Goal: Find specific page/section: Find specific page/section

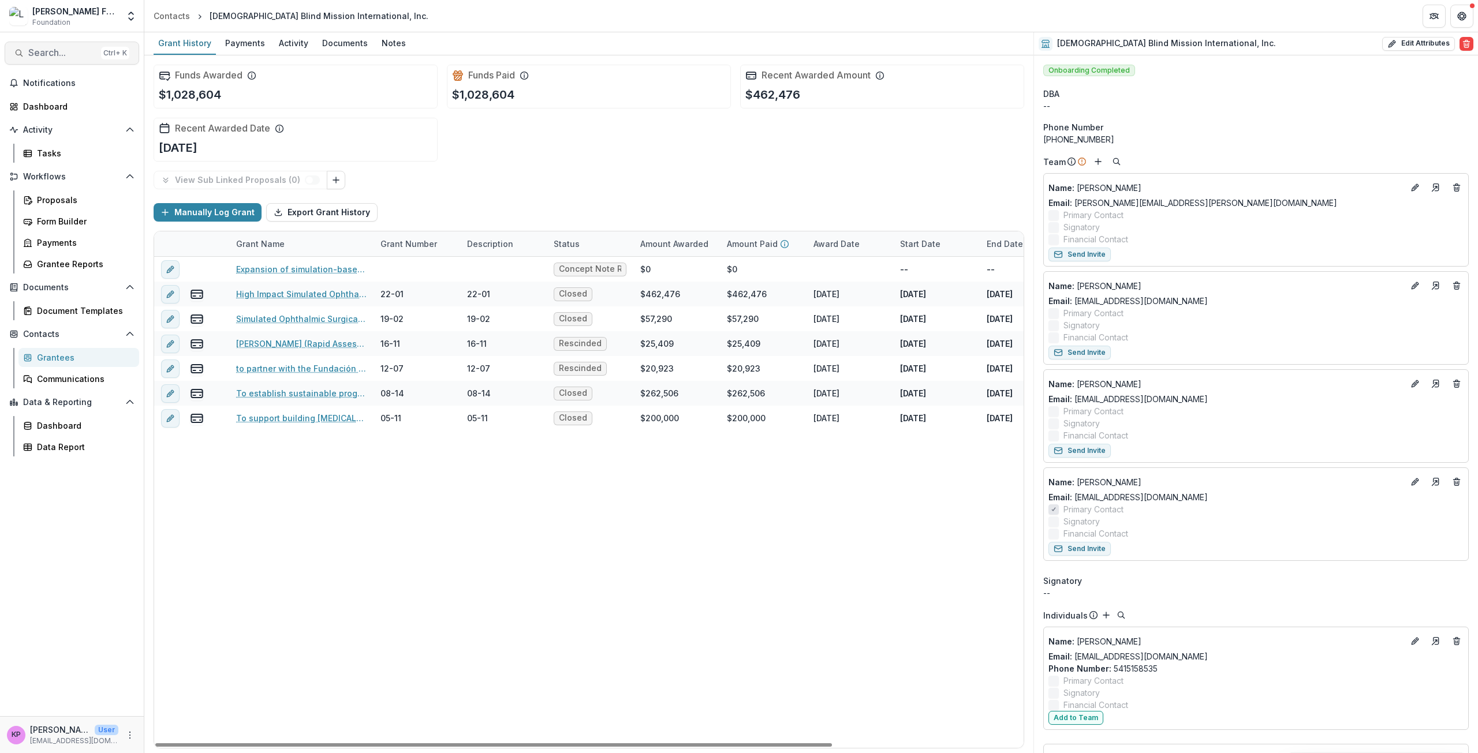
click at [62, 57] on span "Search..." at bounding box center [62, 52] width 68 height 11
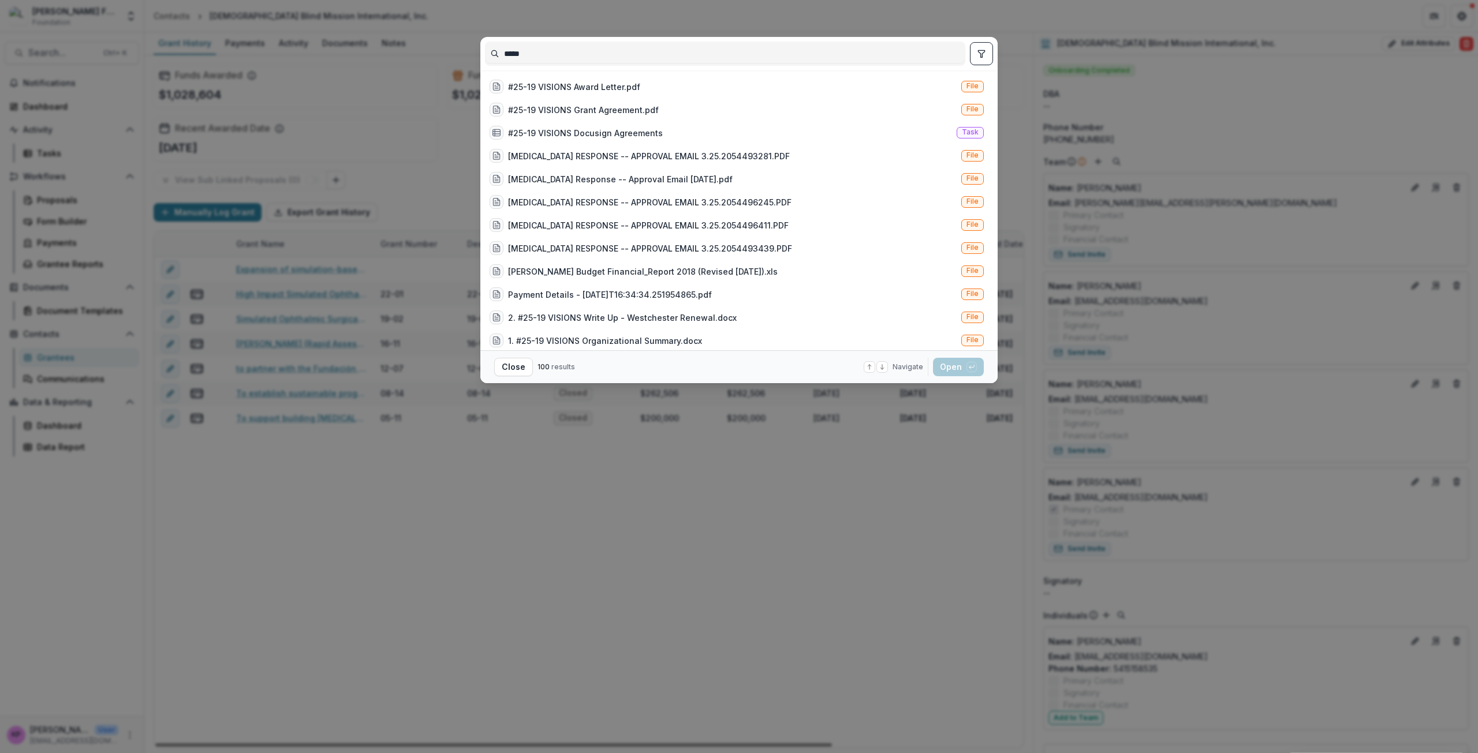
type input "*****"
click at [984, 55] on icon "toggle filters" at bounding box center [981, 53] width 9 height 9
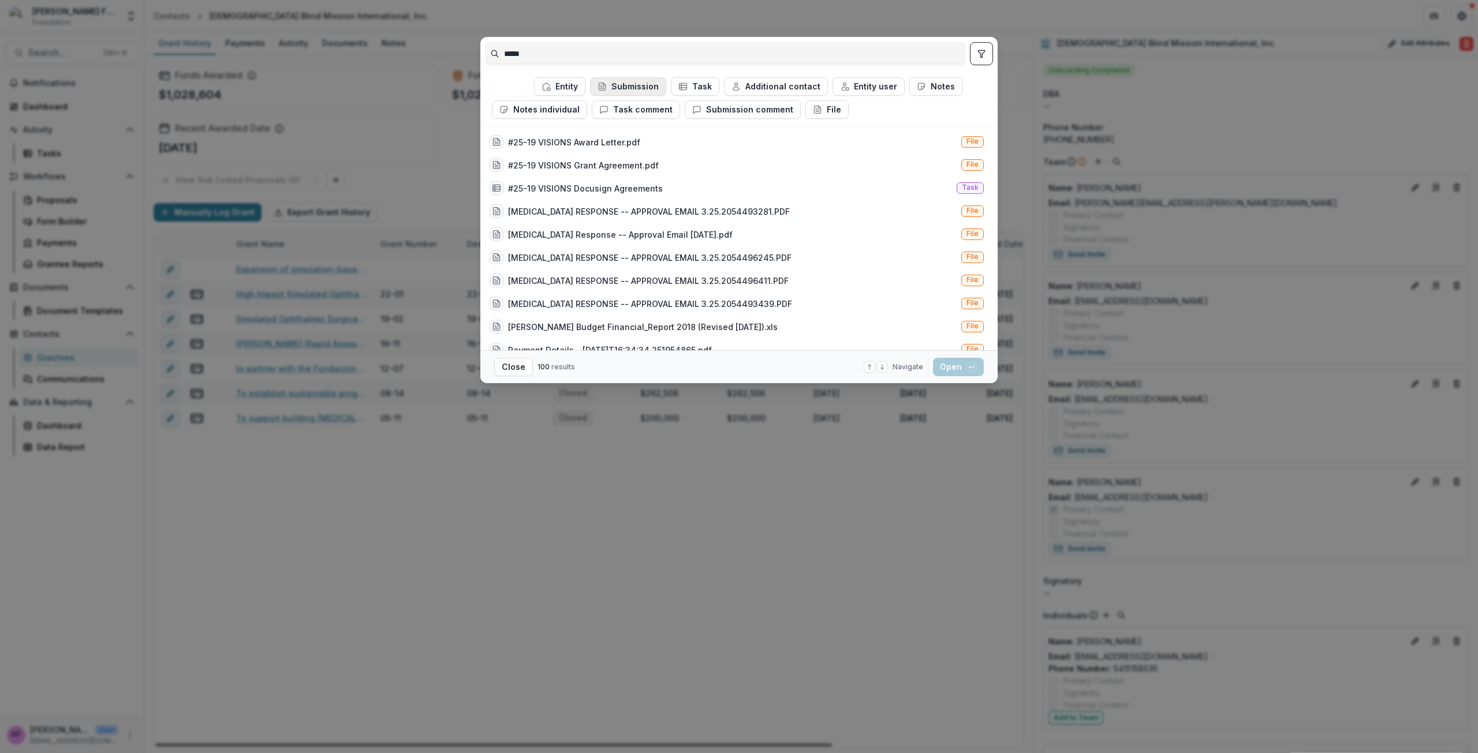
click at [650, 87] on button "Submission" at bounding box center [628, 86] width 76 height 18
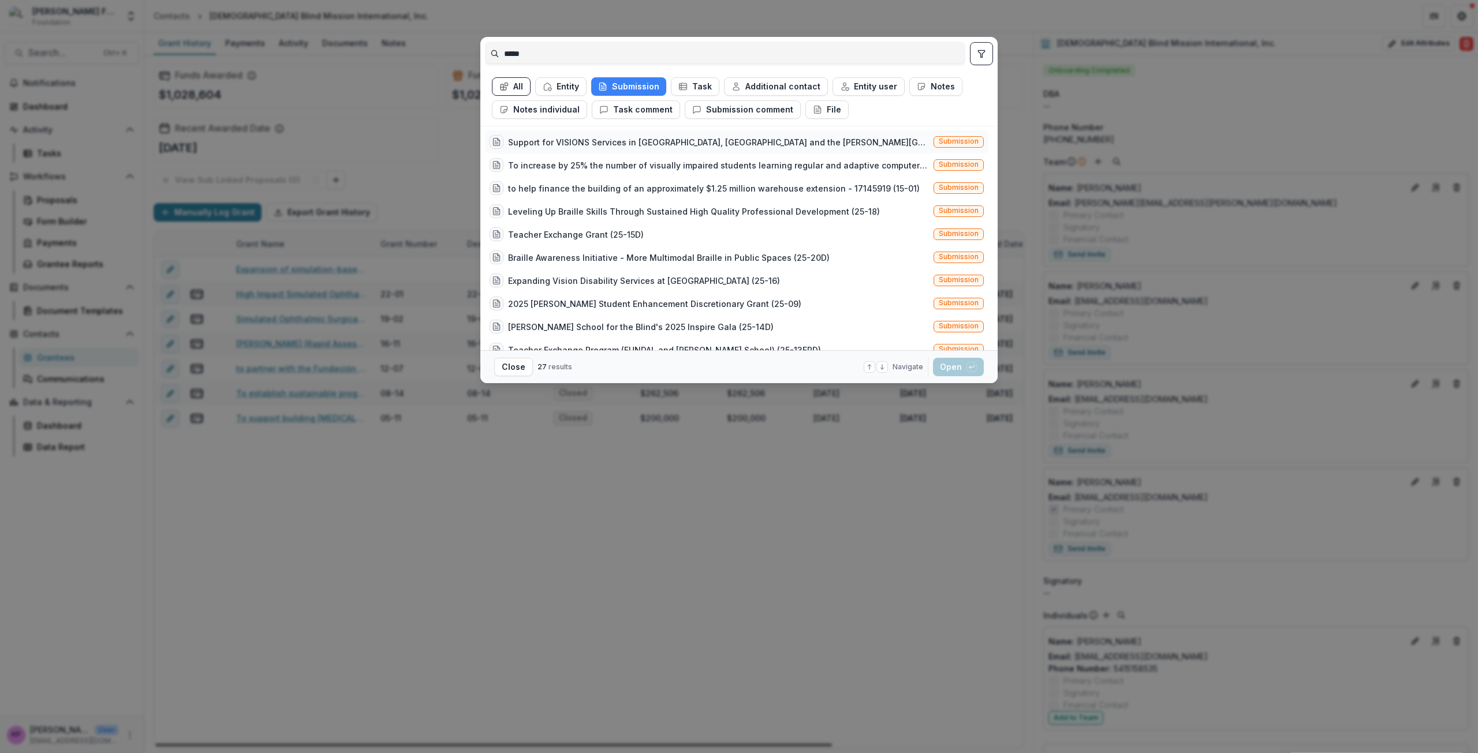
click at [693, 143] on div "Support for VISIONS Services in [GEOGRAPHIC_DATA], [GEOGRAPHIC_DATA] and the [P…" at bounding box center [718, 142] width 421 height 12
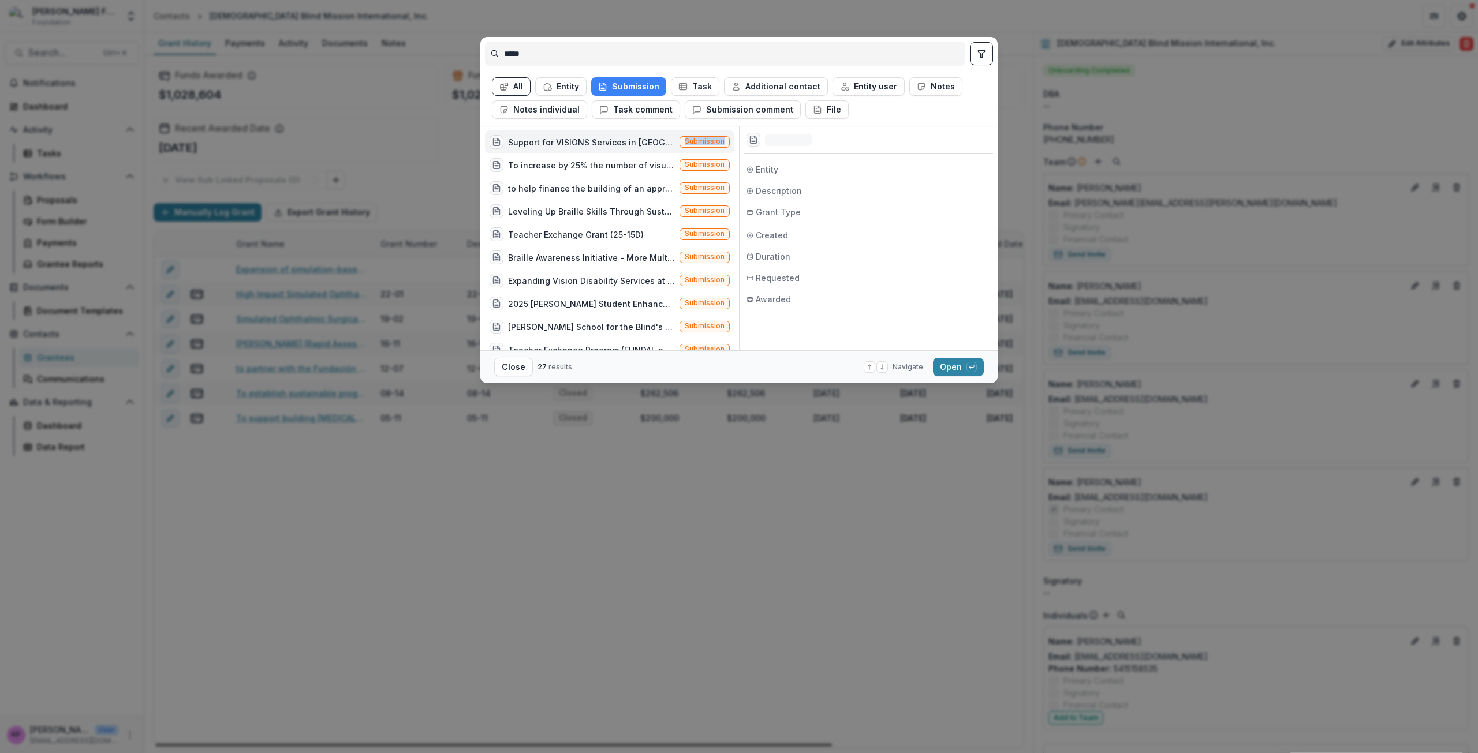
click at [693, 143] on span "Submission" at bounding box center [705, 141] width 40 height 8
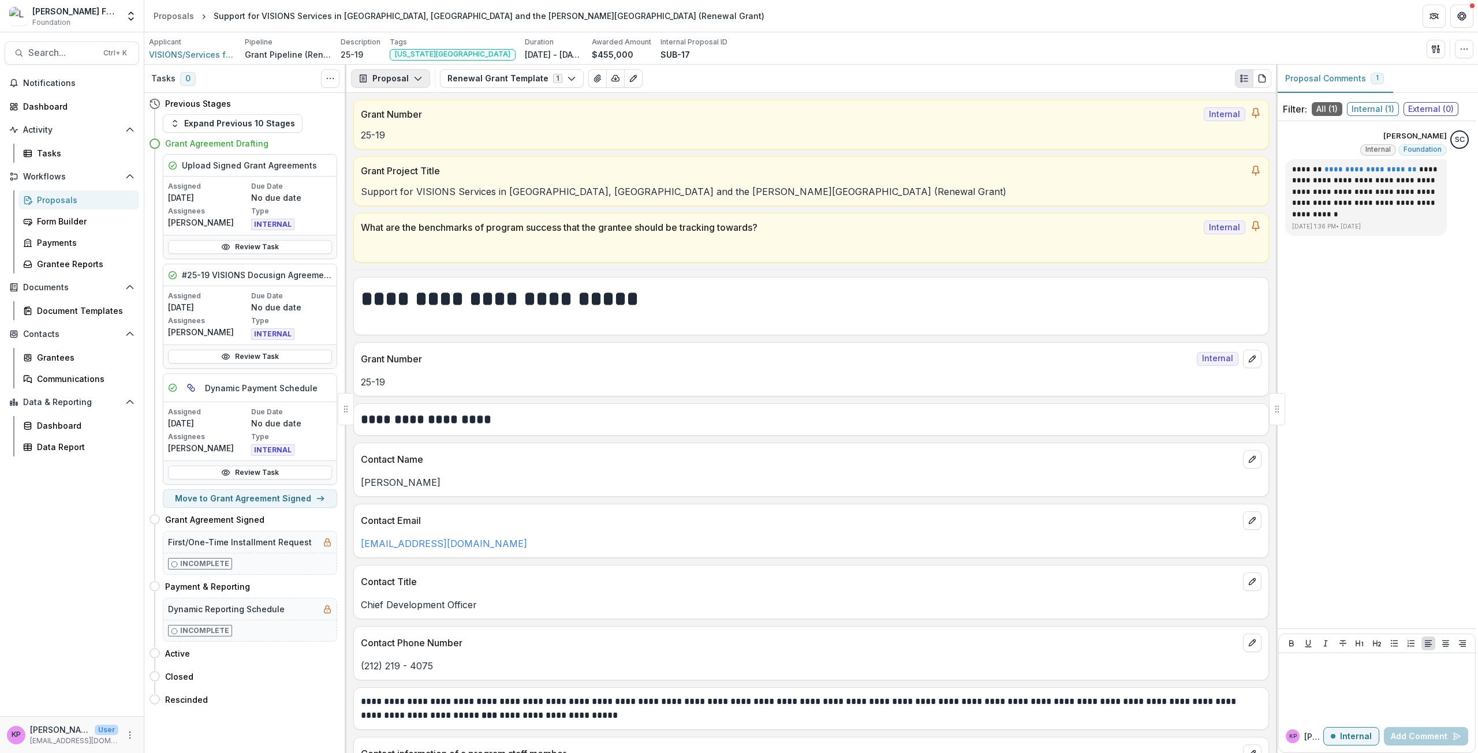
click at [420, 73] on button "Proposal" at bounding box center [390, 78] width 79 height 18
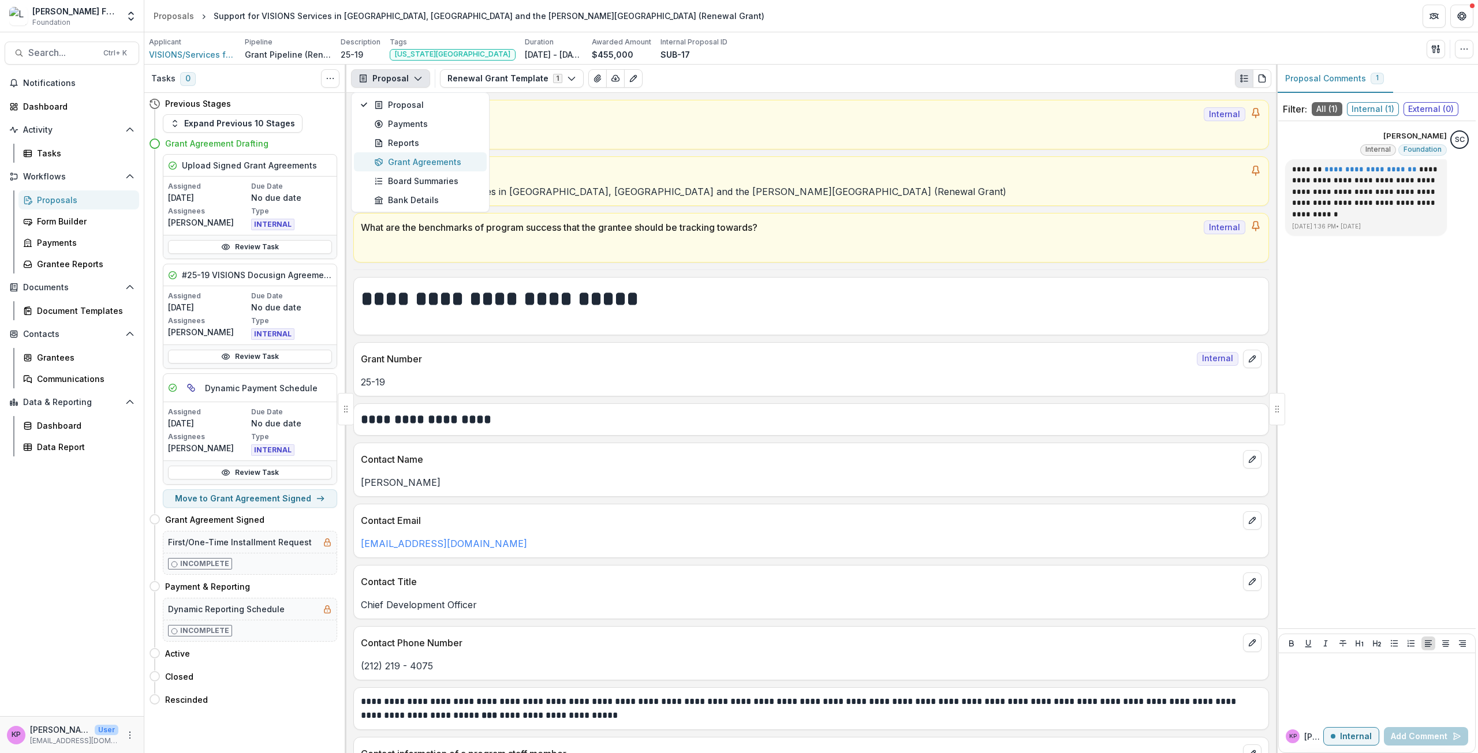
click at [395, 158] on div "Grant Agreements" at bounding box center [427, 162] width 106 height 12
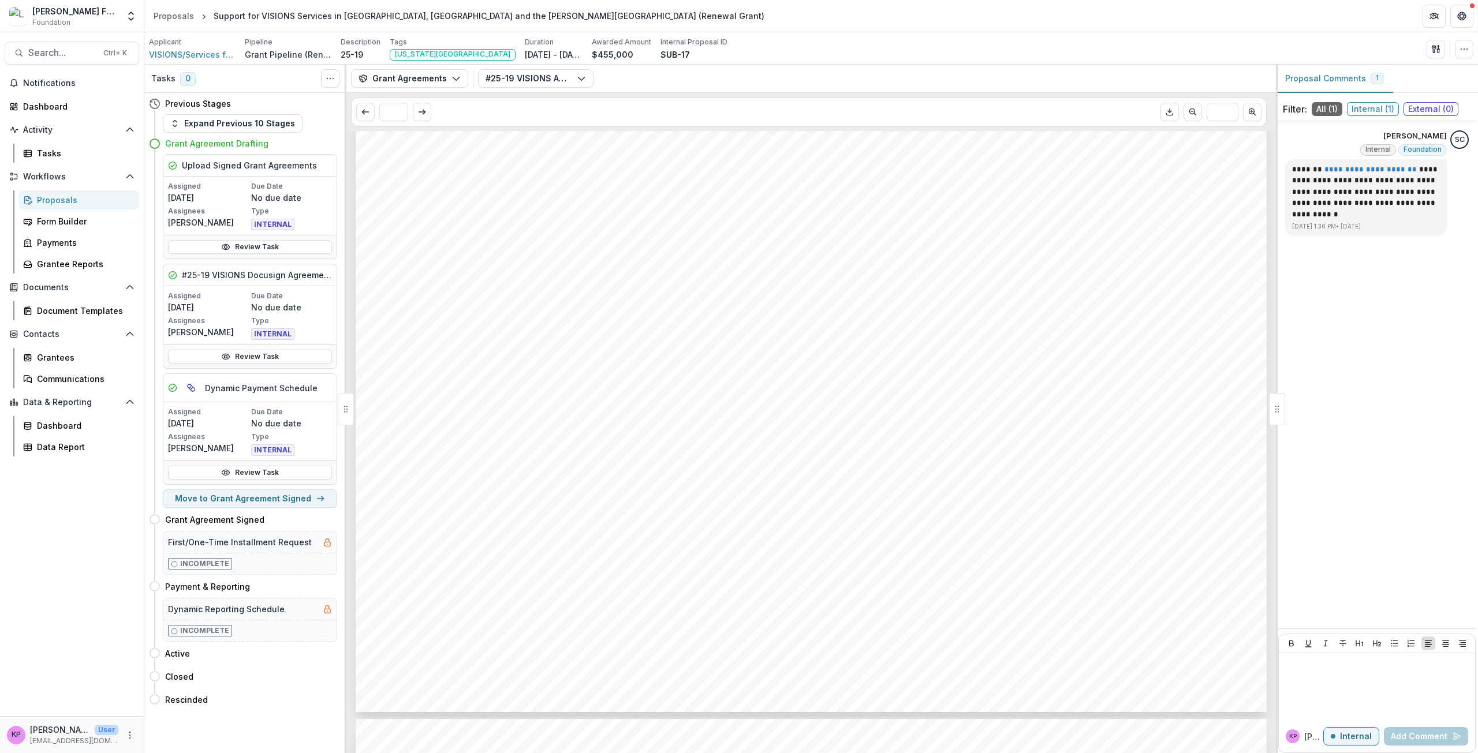
scroll to position [2964, 0]
click at [46, 110] on div "Dashboard" at bounding box center [76, 106] width 107 height 12
